Goal: Find specific page/section: Find specific page/section

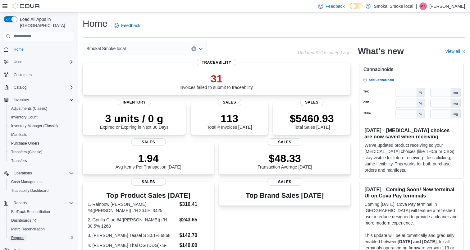
click at [16, 235] on span "Reports" at bounding box center [17, 237] width 13 height 5
